Goal: Task Accomplishment & Management: Complete application form

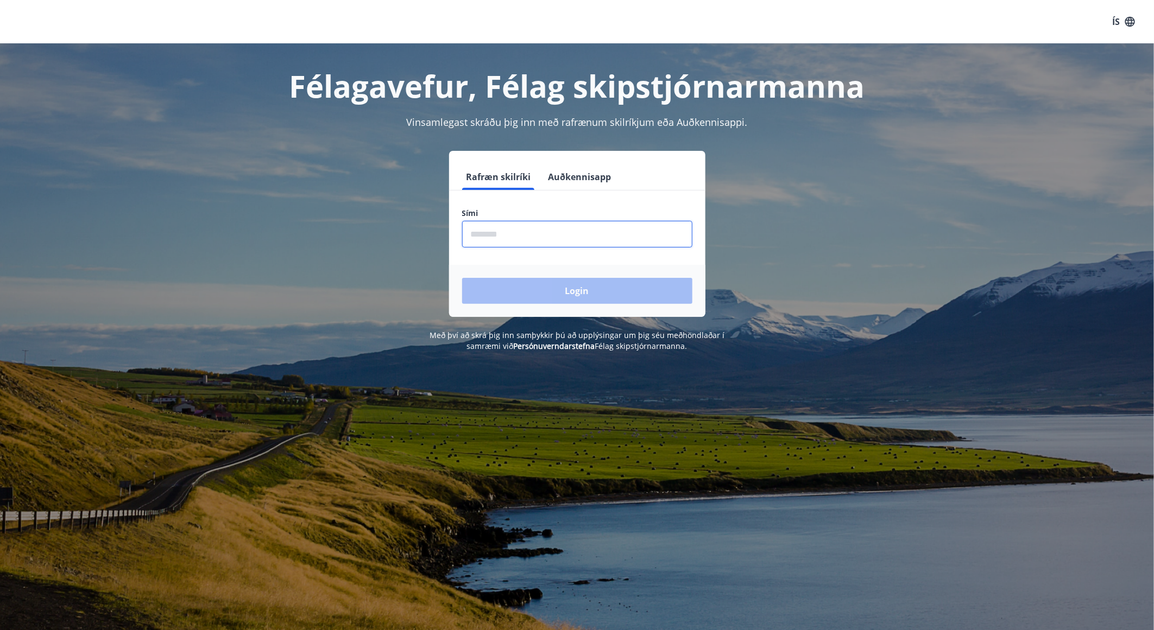
click at [508, 232] on input "phone" at bounding box center [577, 234] width 230 height 27
type input "********"
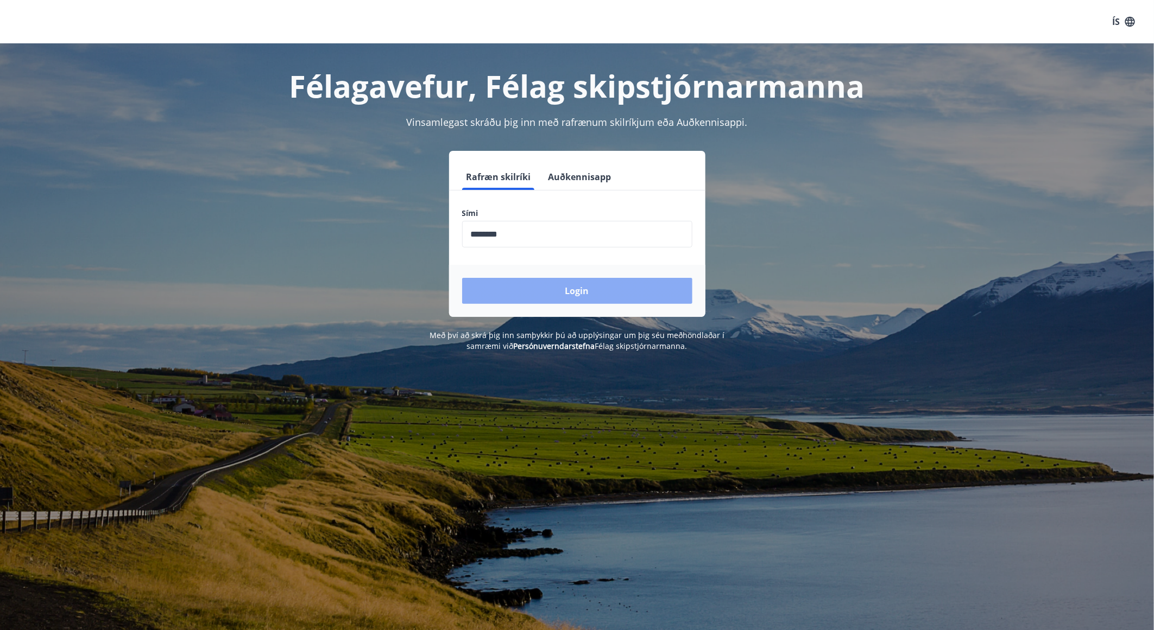
click at [555, 287] on button "Login" at bounding box center [577, 291] width 230 height 26
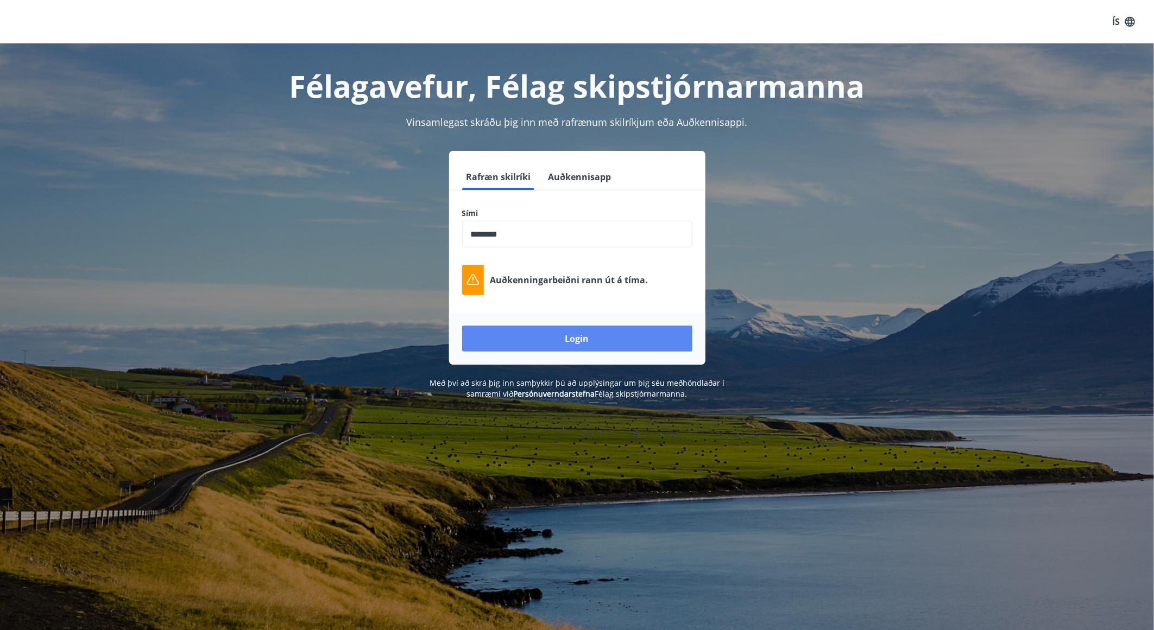
click at [607, 349] on button "Login" at bounding box center [577, 339] width 230 height 26
click at [787, 324] on div "Rafræn skilríki Auðkennisapp Sími ​ Auðkenningarbeiðni rann út á tíma. Login" at bounding box center [577, 258] width 756 height 214
click at [570, 349] on button "Login" at bounding box center [577, 339] width 230 height 26
click at [785, 146] on div "Félagavefur, Félag skipstjórnarmanna Vinsamlegast skráðu þig inn með rafrænum s…" at bounding box center [577, 221] width 782 height 356
click at [603, 511] on div "Félagavefur, Félag skipstjórnarmanna Vinsamlegast skráðu þig inn með rafrænum s…" at bounding box center [577, 358] width 1154 height 630
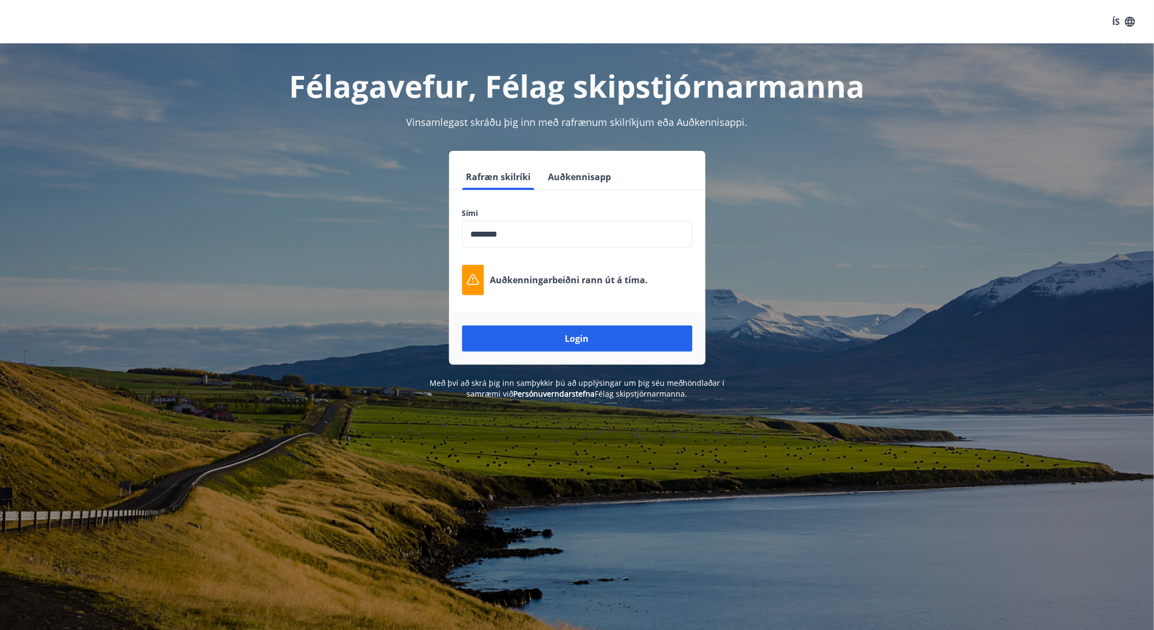
click at [494, 267] on div "Auðkenningarbeiðni rann út á tíma." at bounding box center [577, 280] width 230 height 30
click at [350, 323] on div "Rafræn skilríki Auðkennisapp Sími ​ Auðkenningarbeiðni rann út á tíma. Login" at bounding box center [577, 258] width 756 height 214
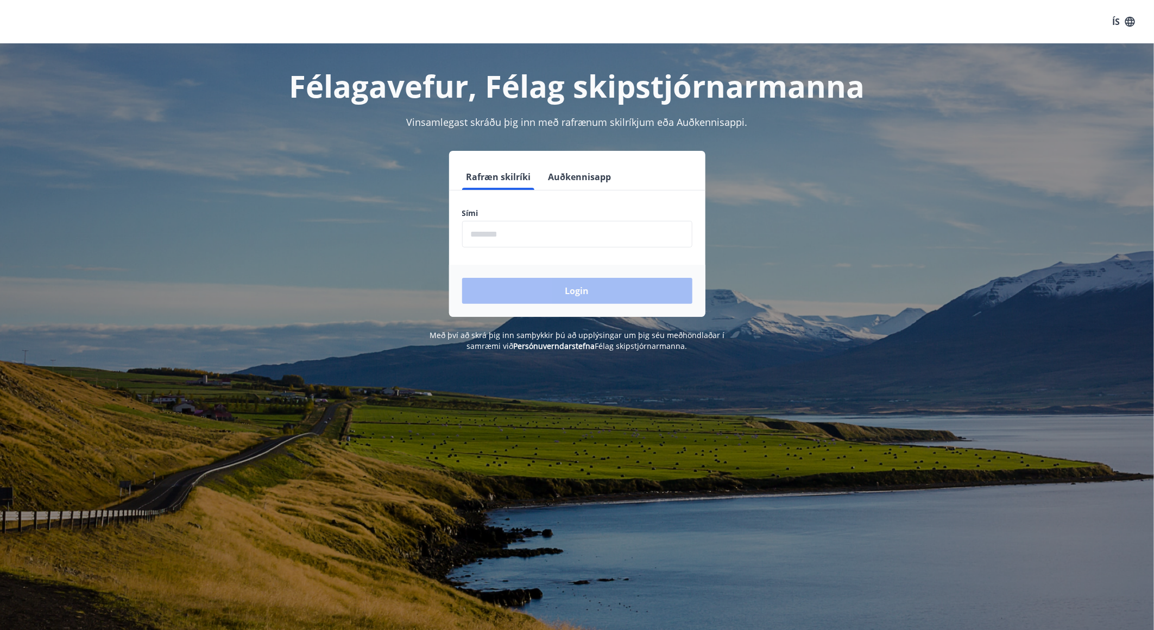
click at [562, 171] on button "Auðkennisapp" at bounding box center [580, 177] width 72 height 26
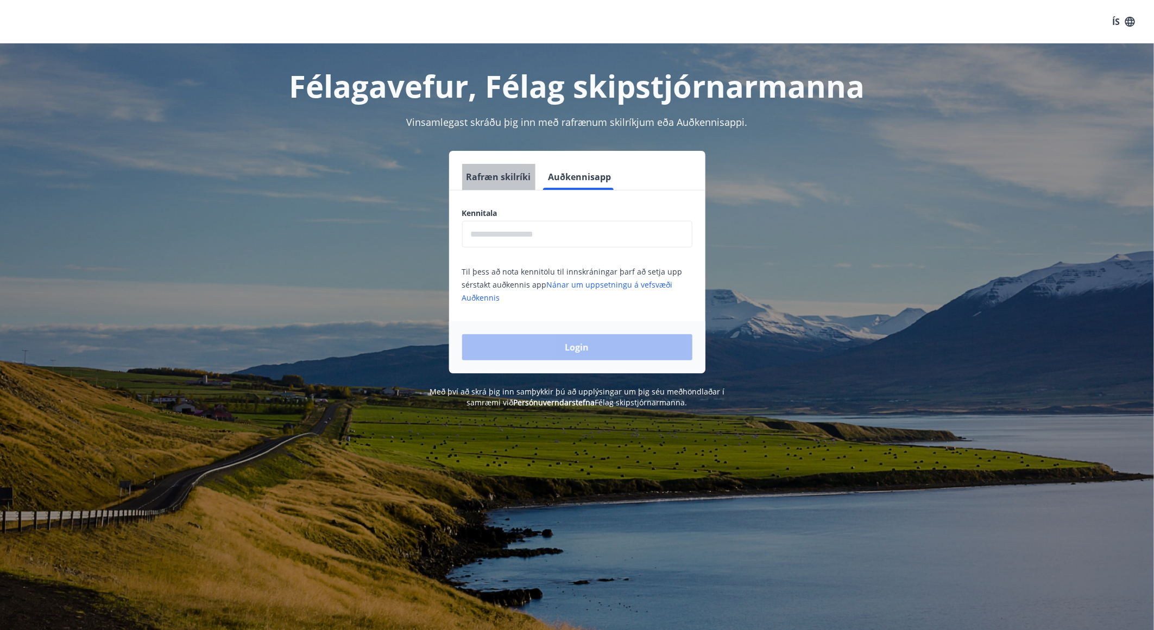
click at [501, 173] on button "Rafræn skilríki" at bounding box center [498, 177] width 73 height 26
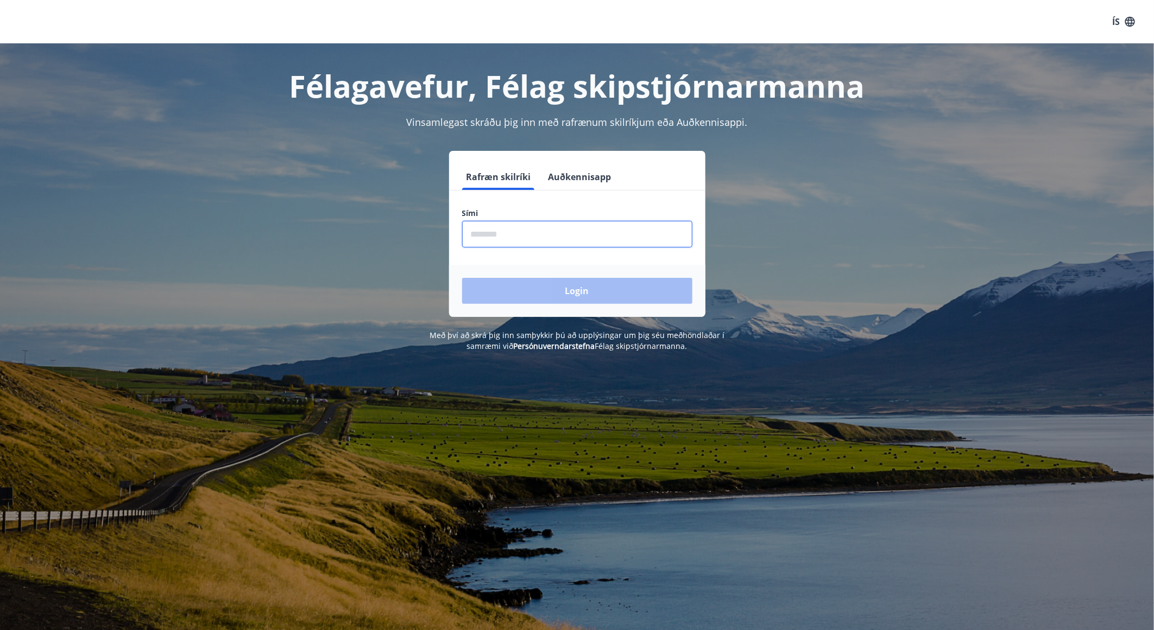
click at [528, 239] on input "phone" at bounding box center [577, 234] width 230 height 27
type input "********"
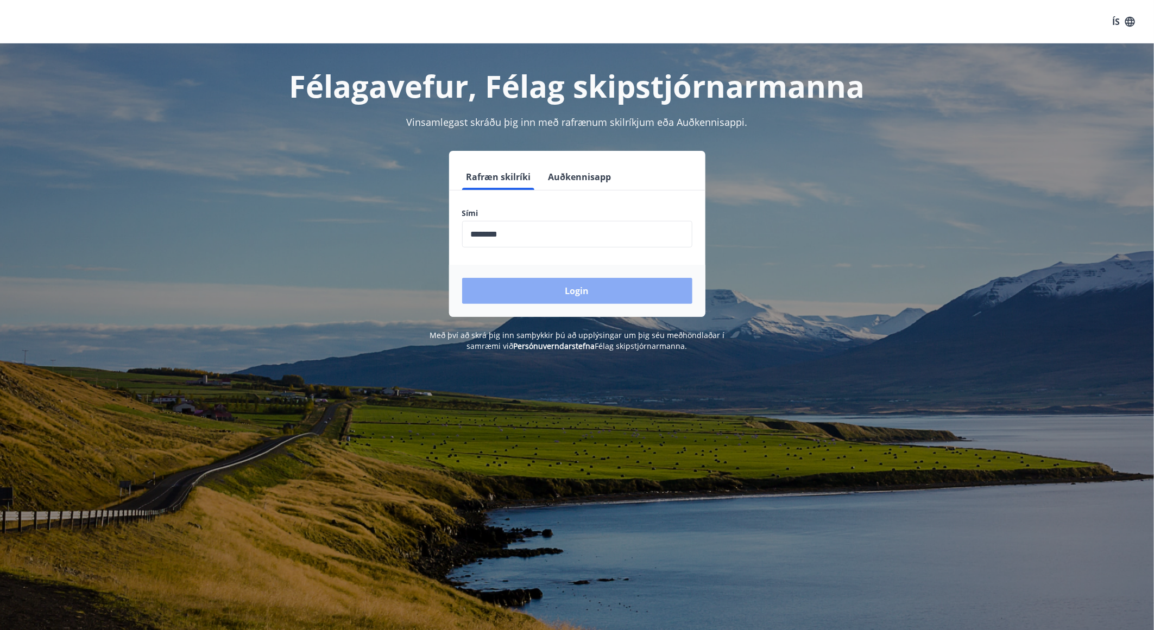
click at [549, 291] on button "Login" at bounding box center [577, 291] width 230 height 26
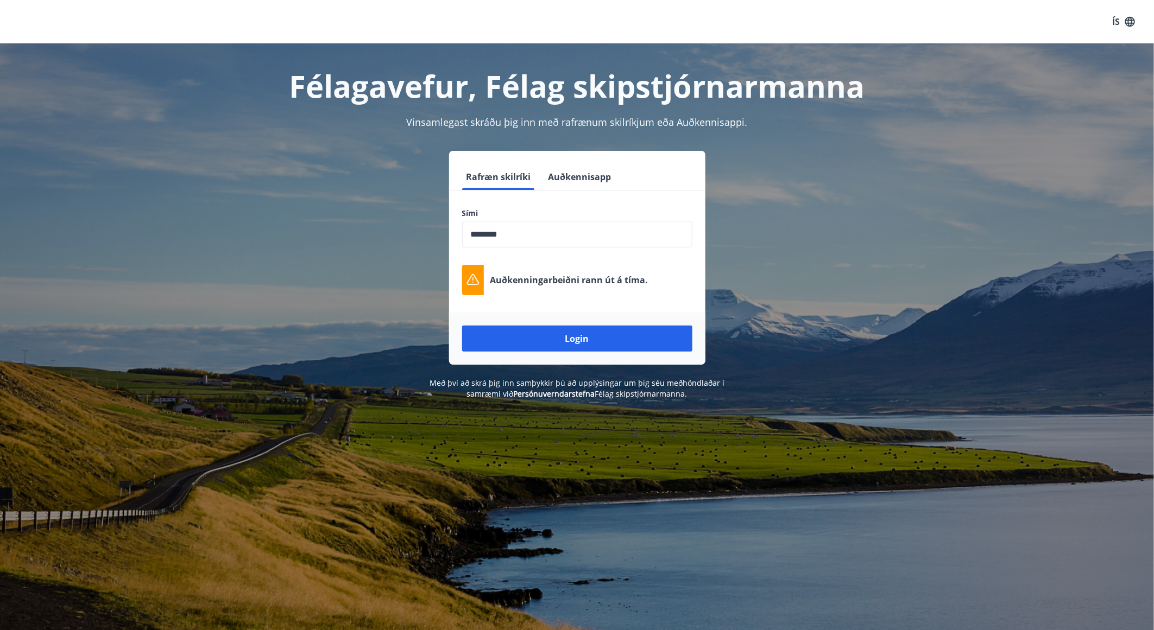
click at [683, 551] on div "Félagavefur, Félag skipstjórnarmanna Vinsamlegast skráðu þig inn með rafrænum s…" at bounding box center [577, 358] width 1154 height 630
click at [179, 356] on div "Félagavefur, Félag skipstjórnarmanna Vinsamlegast skráðu þig inn með rafrænum s…" at bounding box center [577, 221] width 1154 height 356
click at [561, 240] on input "phone" at bounding box center [577, 234] width 230 height 27
click at [582, 178] on button "Auðkennisapp" at bounding box center [580, 177] width 72 height 26
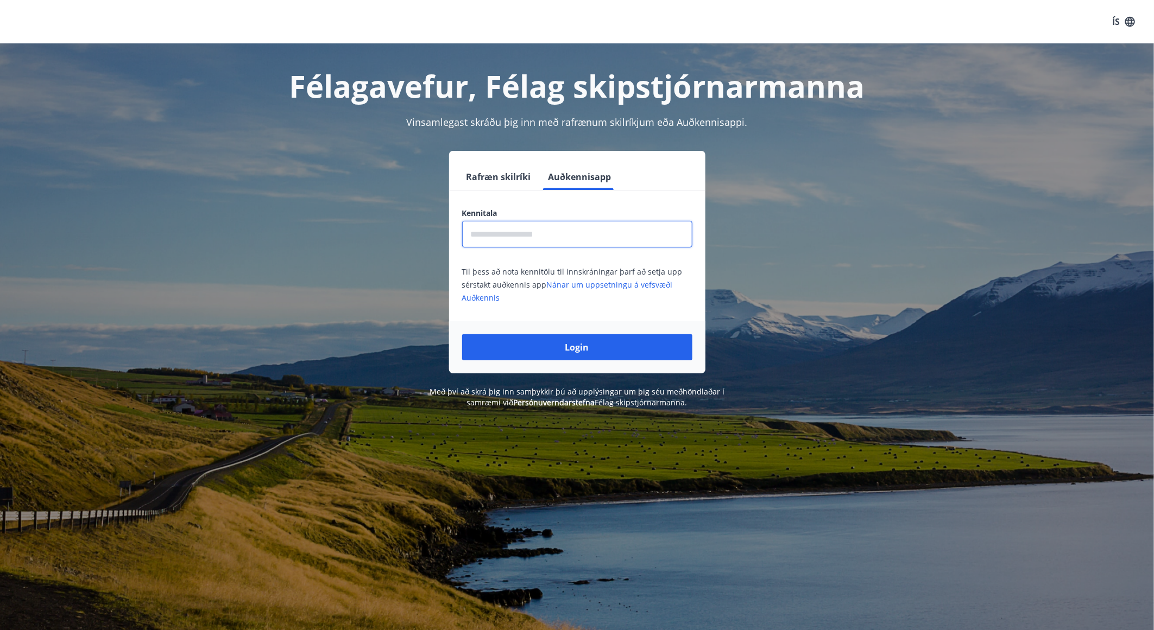
click at [549, 236] on input "text" at bounding box center [577, 234] width 230 height 27
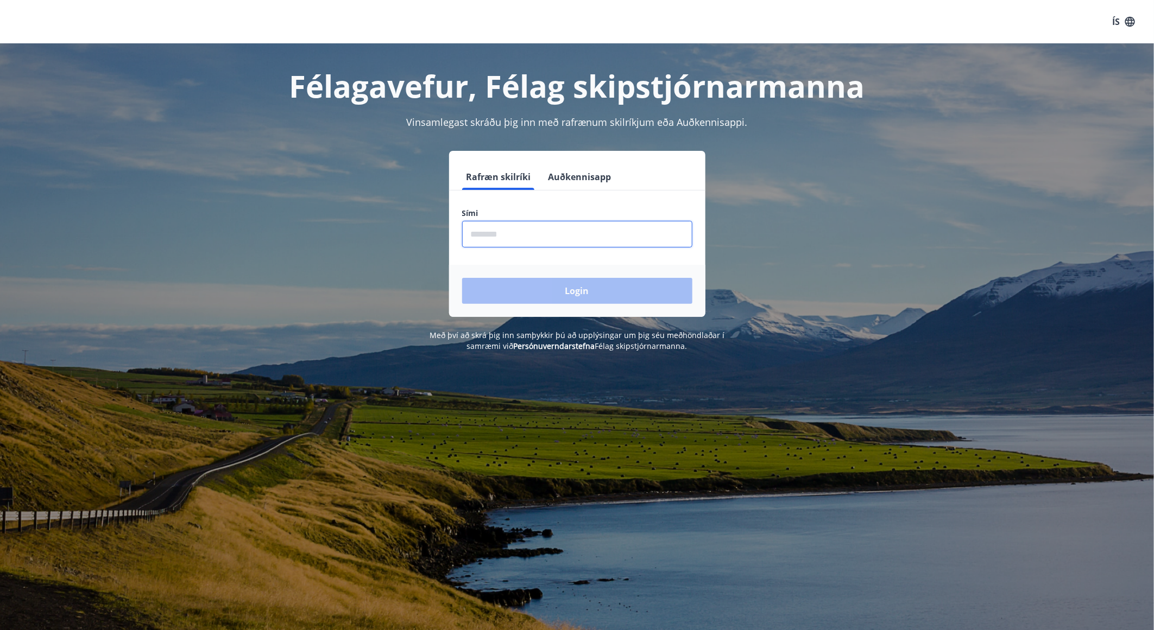
click at [522, 235] on input "phone" at bounding box center [577, 234] width 230 height 27
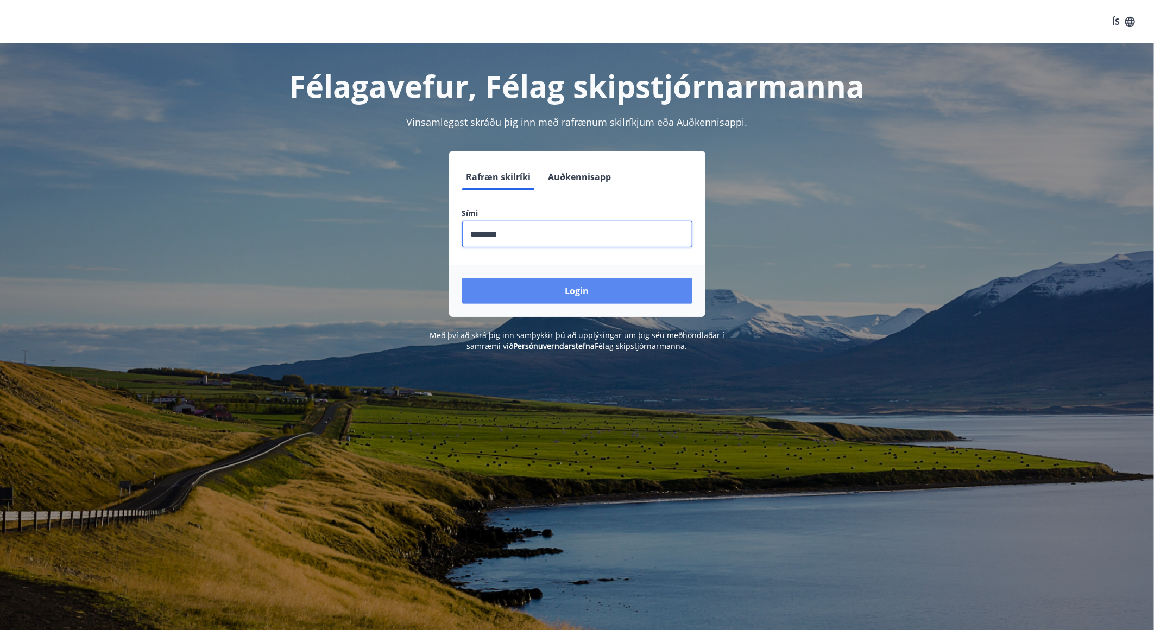
type input "********"
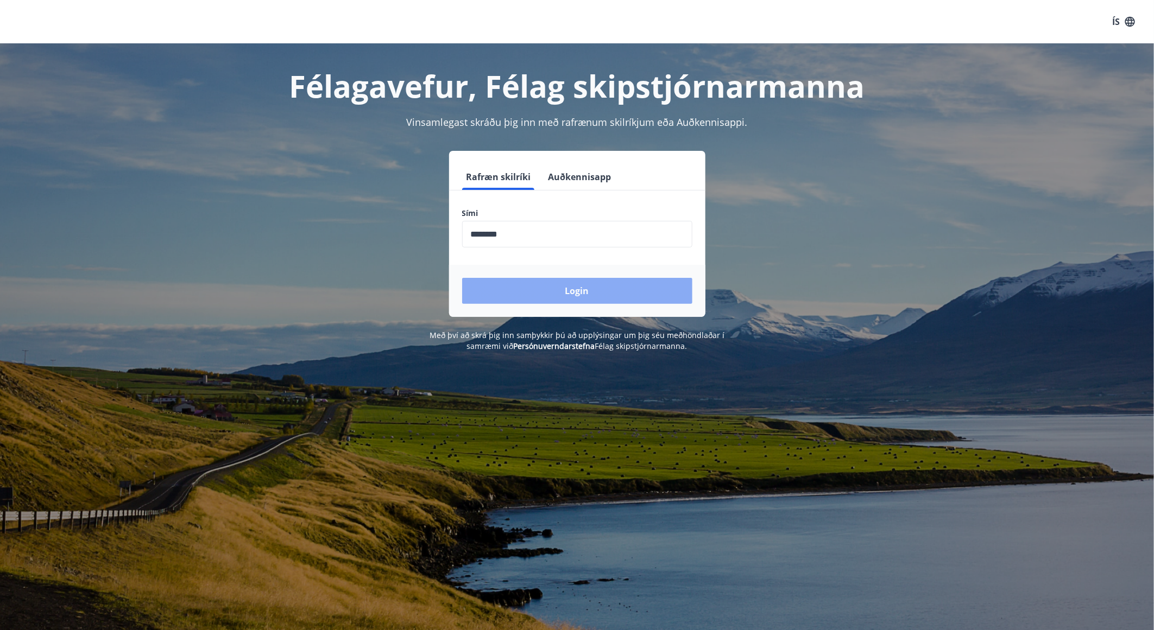
click at [554, 288] on button "Login" at bounding box center [577, 291] width 230 height 26
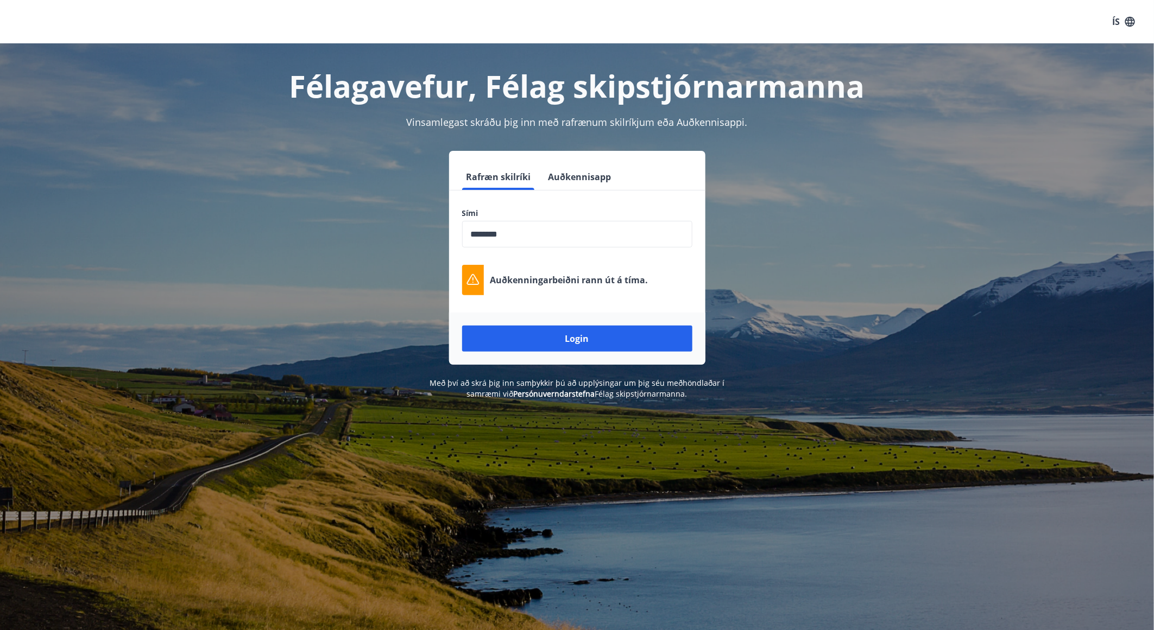
click at [736, 444] on div "Félagavefur, Félag skipstjórnarmanna Vinsamlegast skráðu þig inn með rafrænum s…" at bounding box center [577, 358] width 1154 height 630
